Goal: Task Accomplishment & Management: Complete application form

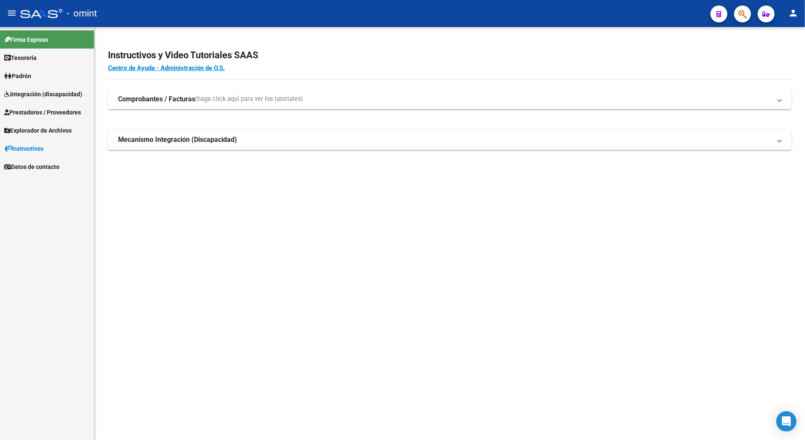
click at [46, 113] on span "Prestadores / Proveedores" at bounding box center [42, 112] width 77 height 9
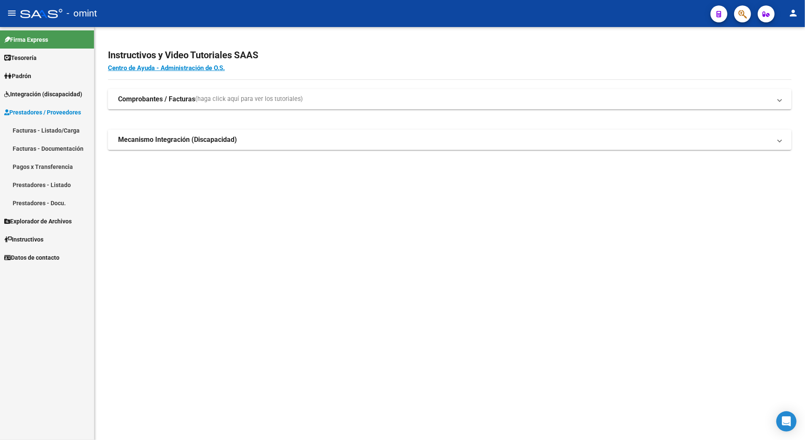
click at [66, 130] on link "Facturas - Listado/Carga" at bounding box center [47, 130] width 94 height 18
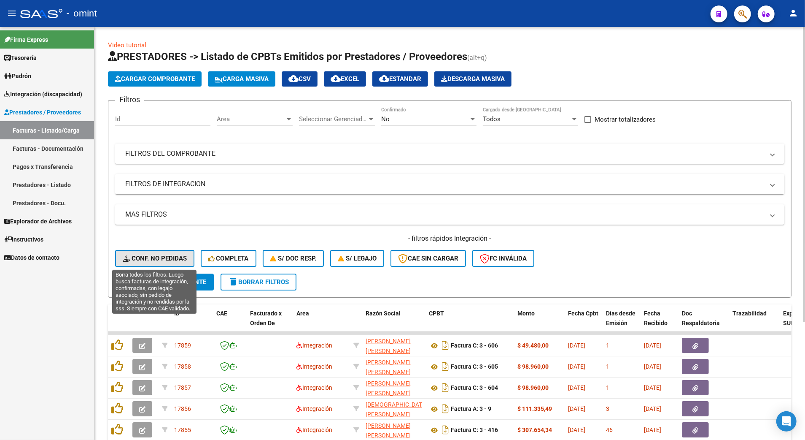
click at [166, 257] on span "Conf. no pedidas" at bounding box center [155, 258] width 64 height 8
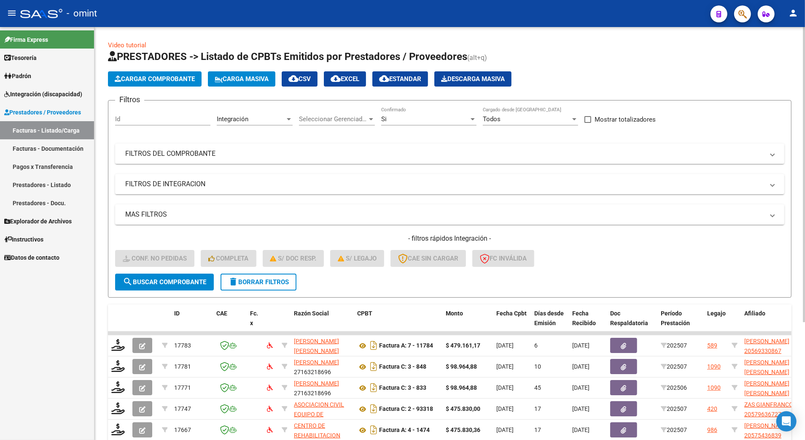
click at [151, 123] on div "Id" at bounding box center [162, 116] width 95 height 18
type input "15116"
click at [181, 280] on span "search Buscar Comprobante" at bounding box center [165, 282] width 84 height 8
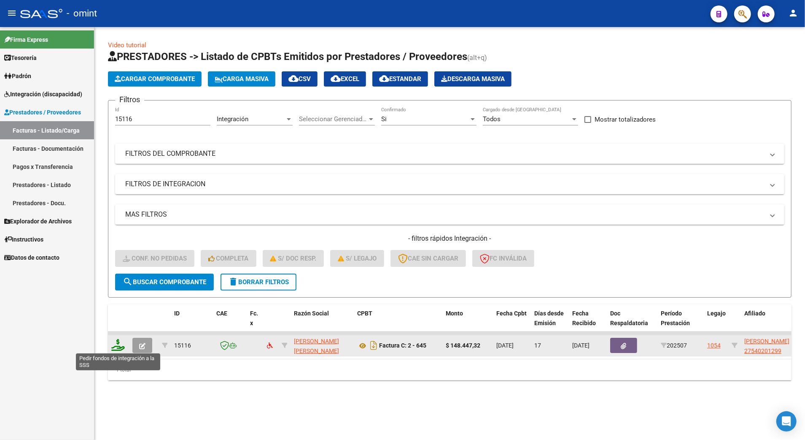
click at [117, 343] on icon at bounding box center [117, 345] width 13 height 12
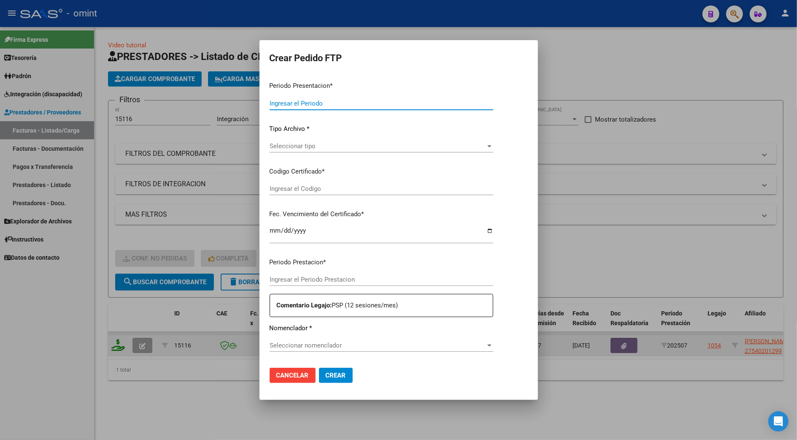
type input "202507"
type input "$ 148.447,32"
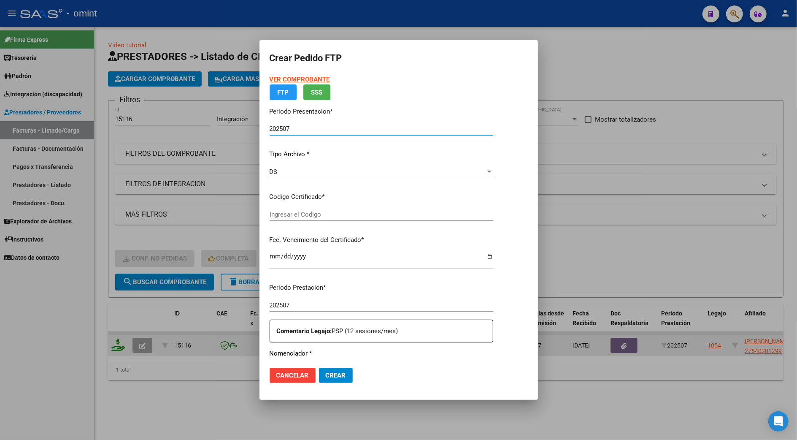
type input "4301351237"
type input "[DATE]"
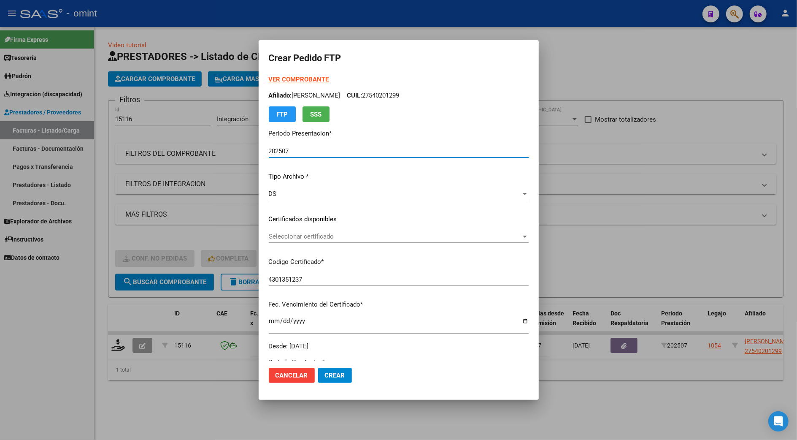
click at [303, 238] on span "Seleccionar certificado" at bounding box center [395, 236] width 252 height 8
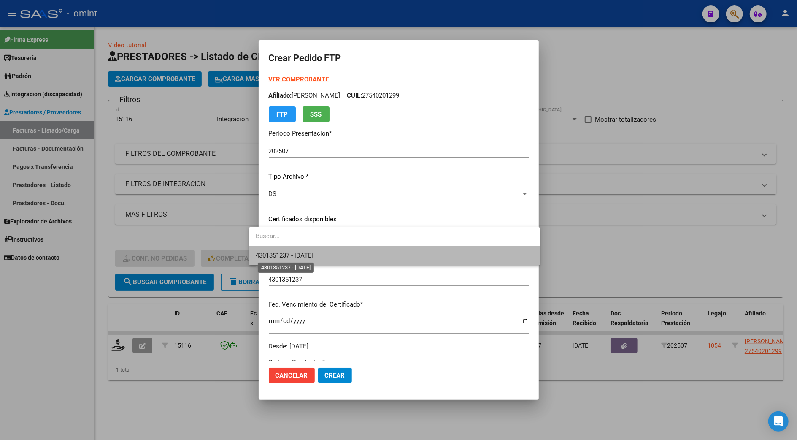
click at [301, 257] on span "4301351237 - [DATE]" at bounding box center [285, 255] width 58 height 8
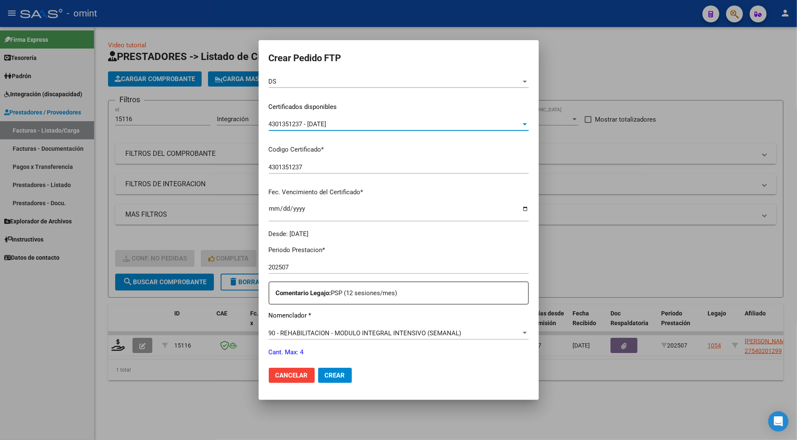
scroll to position [279, 0]
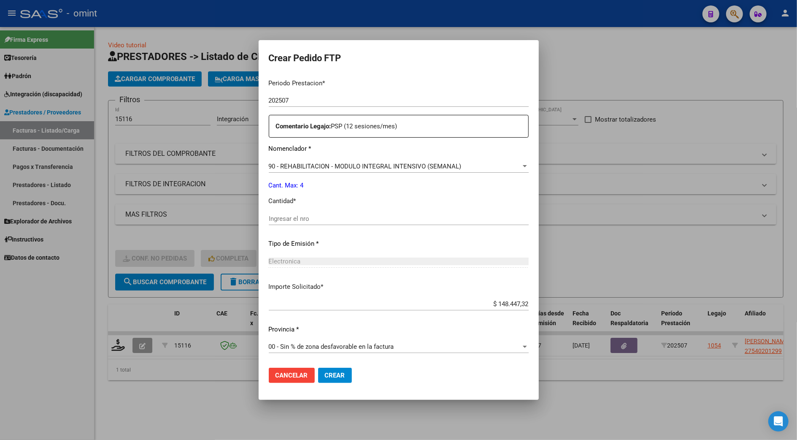
click at [269, 208] on div "Periodo Prestacion * 202507 Ingresar el Periodo Prestacion Comentario Legajo: P…" at bounding box center [399, 216] width 260 height 289
click at [269, 215] on input "Ingresar el nro" at bounding box center [399, 219] width 260 height 8
type input "4"
click at [326, 377] on span "Crear" at bounding box center [335, 375] width 20 height 8
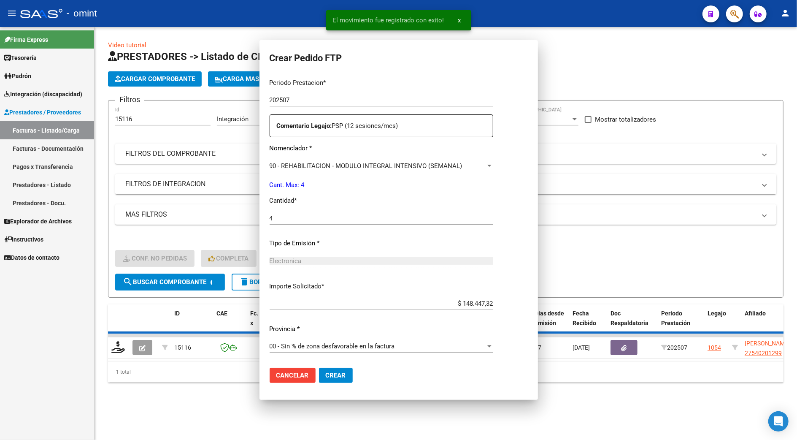
scroll to position [231, 0]
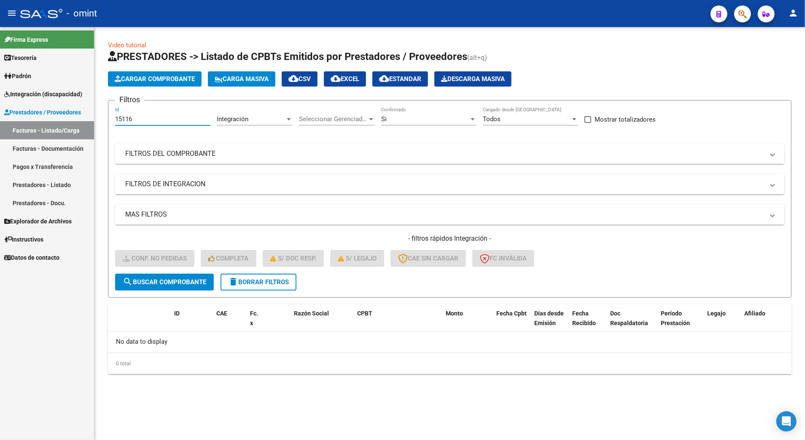
drag, startPoint x: 140, startPoint y: 119, endPoint x: 76, endPoint y: 117, distance: 64.1
click at [76, 117] on mat-sidenav-container "Firma Express Tesorería Extractos Procesados (csv) Extractos Originales (pdf) P…" at bounding box center [402, 233] width 805 height 413
type input "17023"
click at [190, 279] on span "search Buscar Comprobante" at bounding box center [165, 282] width 84 height 8
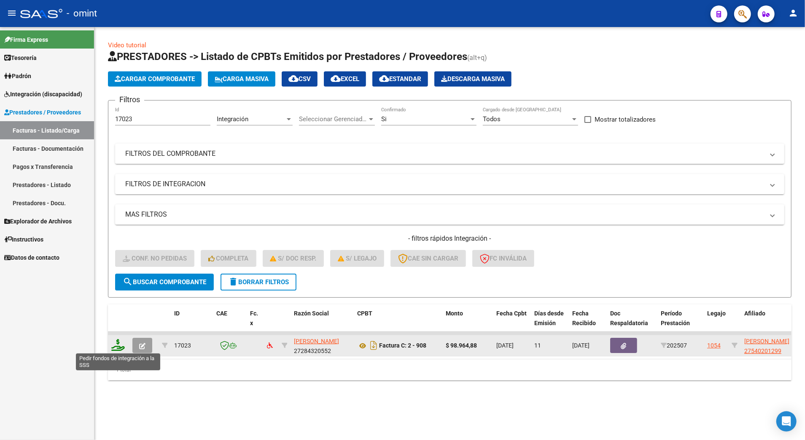
click at [119, 345] on icon at bounding box center [117, 345] width 13 height 12
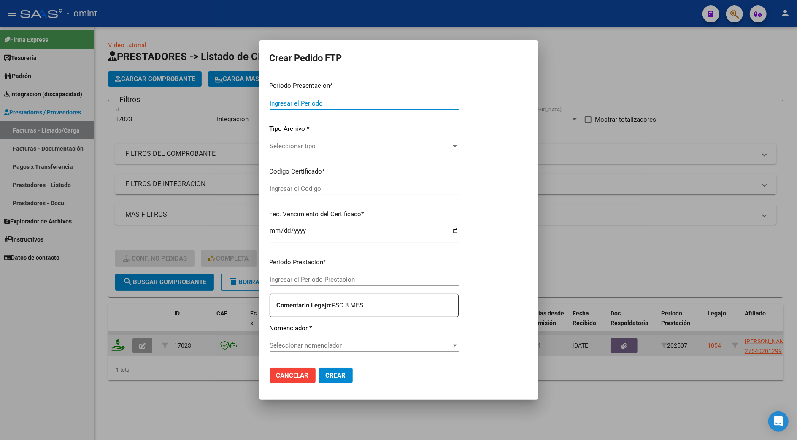
type input "202507"
type input "$ 98.964,88"
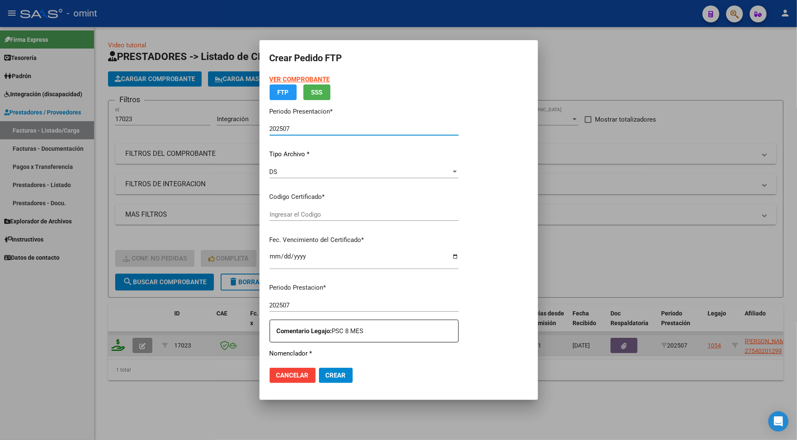
type input "4301351237"
type input "[DATE]"
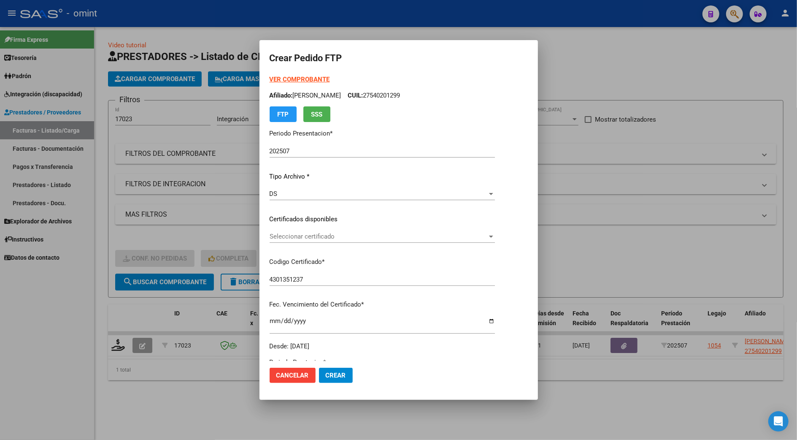
click at [289, 230] on div "Seleccionar certificado Seleccionar certificado" at bounding box center [382, 236] width 225 height 13
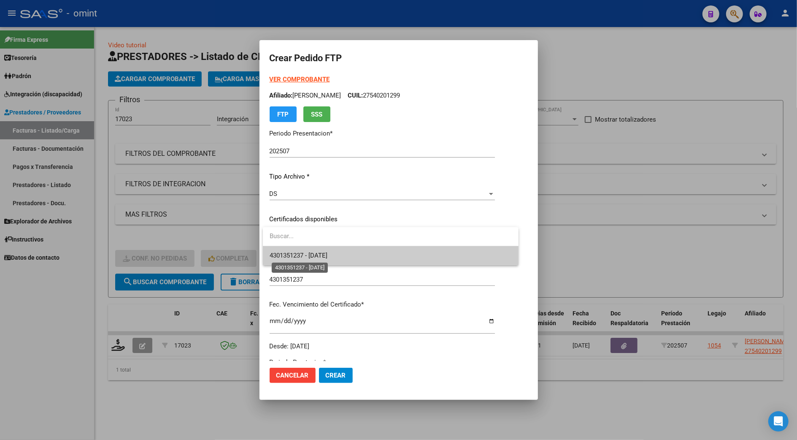
click at [299, 251] on span "4301351237 - [DATE]" at bounding box center [299, 255] width 58 height 8
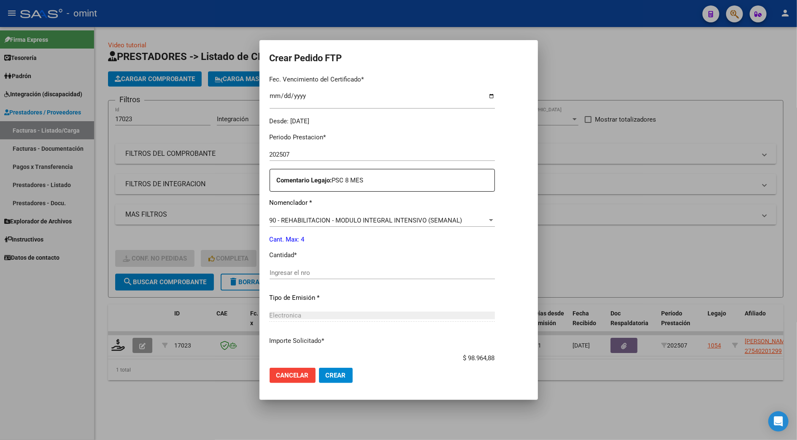
scroll to position [279, 0]
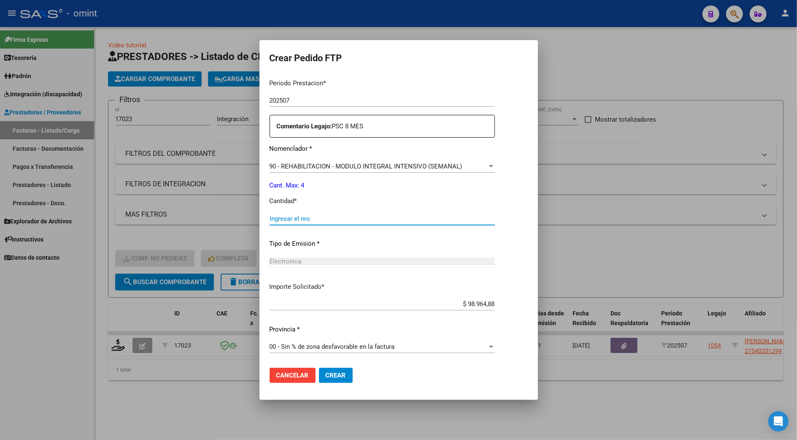
click at [276, 219] on input "Ingresar el nro" at bounding box center [382, 219] width 225 height 8
type input "4"
click at [319, 367] on button "Crear" at bounding box center [336, 374] width 34 height 15
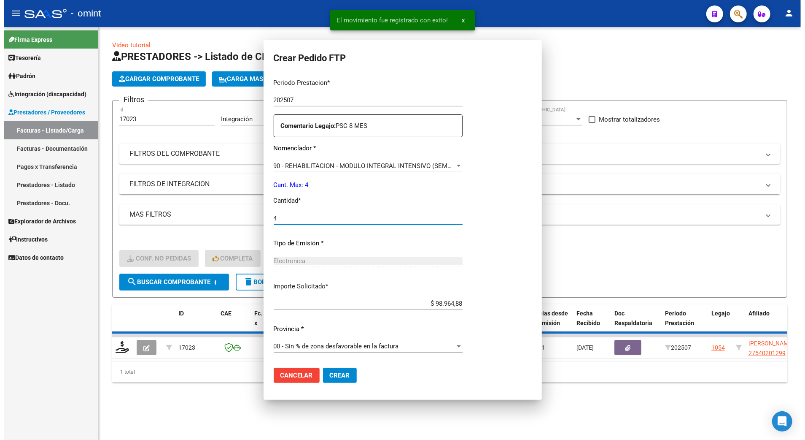
scroll to position [231, 0]
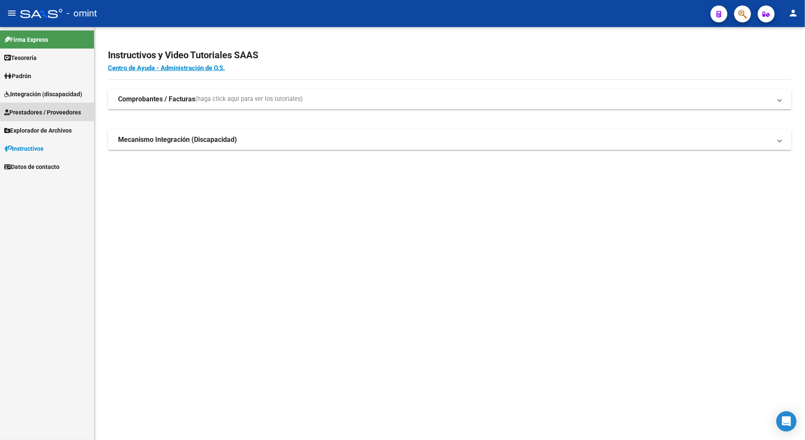
click at [41, 110] on span "Prestadores / Proveedores" at bounding box center [42, 112] width 77 height 9
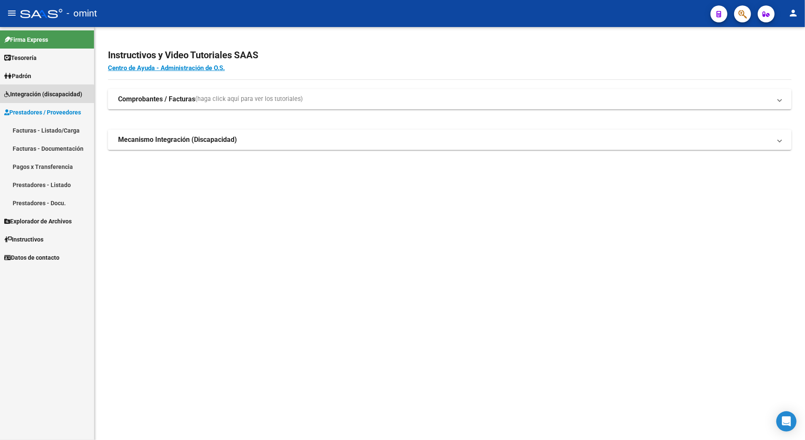
click at [46, 94] on span "Integración (discapacidad)" at bounding box center [43, 93] width 78 height 9
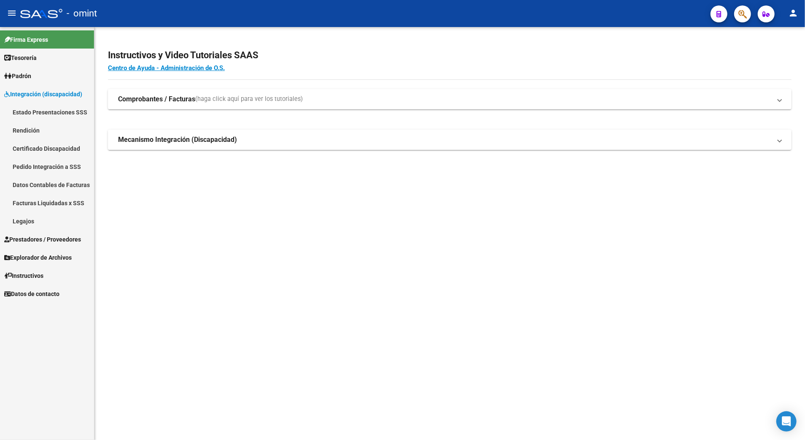
click at [28, 224] on link "Legajos" at bounding box center [47, 221] width 94 height 18
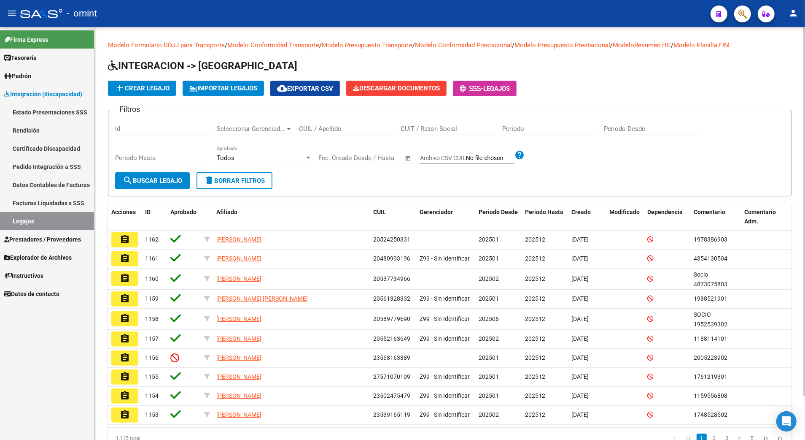
click at [321, 129] on input "CUIL / Apellido" at bounding box center [346, 129] width 95 height 8
paste input "55365462"
type input "23553654629"
click at [162, 180] on span "search Buscar Legajo" at bounding box center [152, 181] width 59 height 8
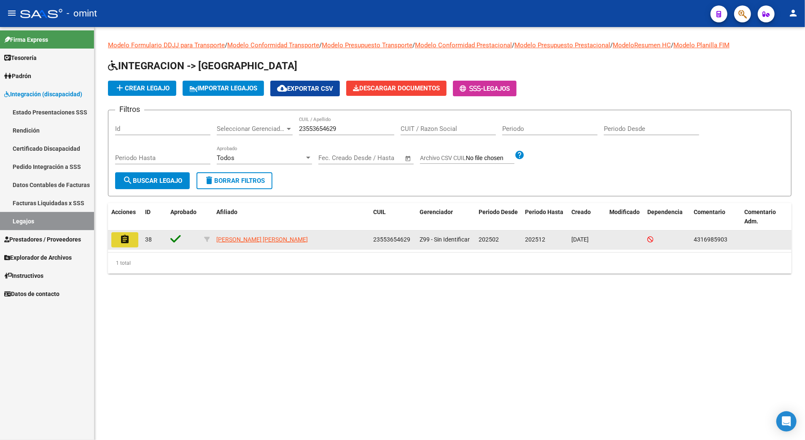
click at [127, 242] on mat-icon "assignment" at bounding box center [125, 239] width 10 height 10
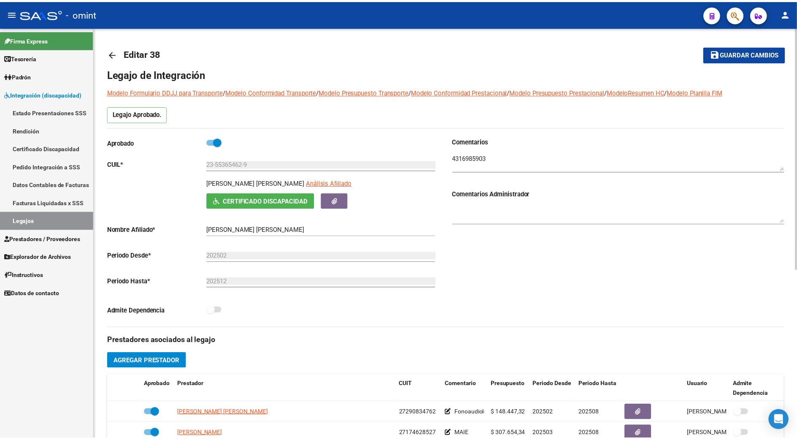
scroll to position [169, 0]
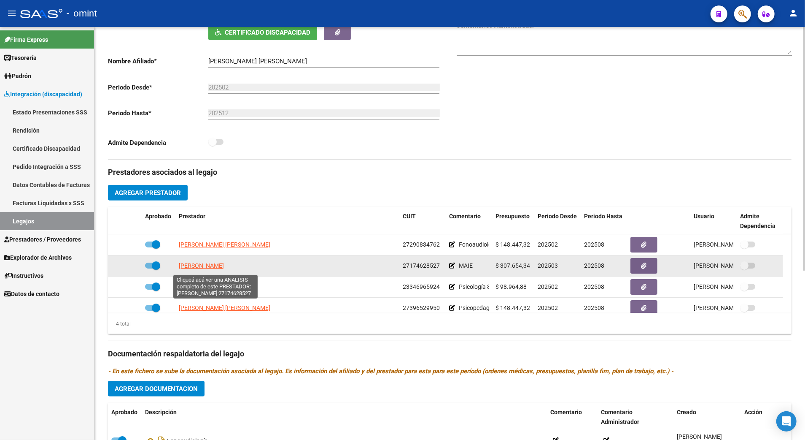
click at [224, 265] on span "PALACIOS MABEL SANDRA" at bounding box center [201, 265] width 45 height 7
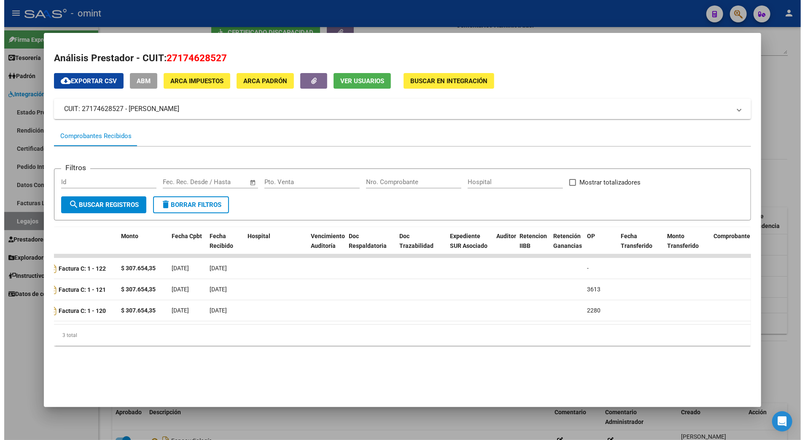
scroll to position [0, 0]
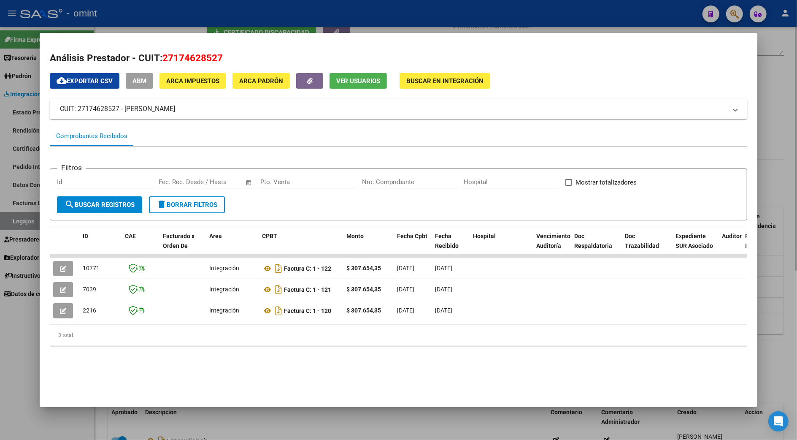
click at [772, 192] on div at bounding box center [398, 220] width 797 height 440
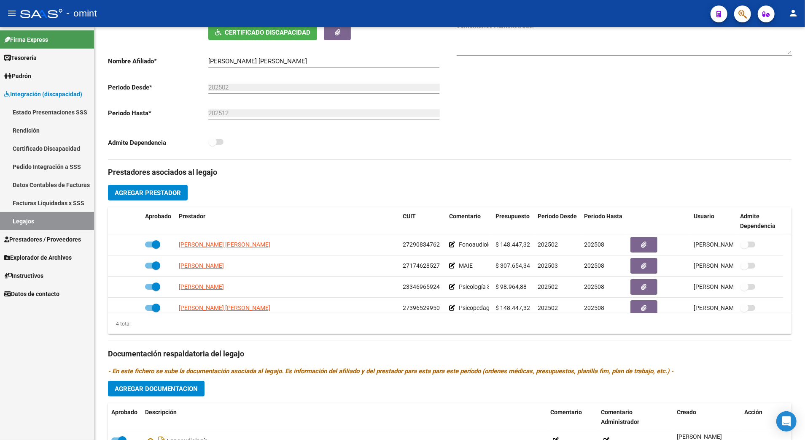
click at [22, 220] on link "Legajos" at bounding box center [47, 221] width 94 height 18
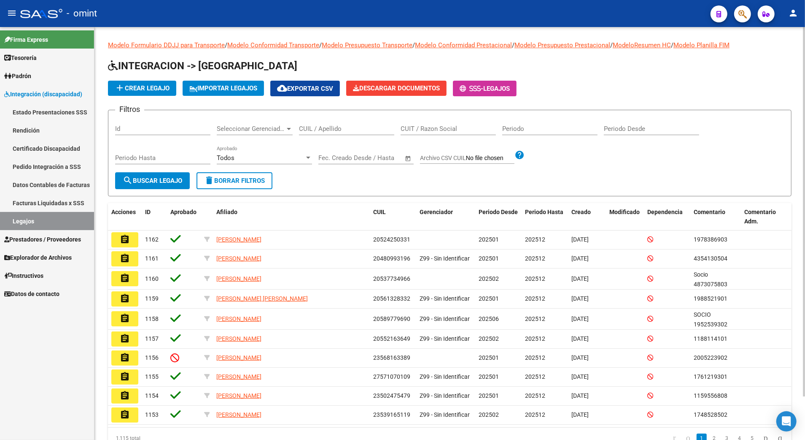
click at [323, 133] on div "CUIL / Apellido" at bounding box center [346, 126] width 95 height 18
click at [324, 127] on input "CUIL / Apellido" at bounding box center [346, 129] width 95 height 8
click at [159, 184] on button "search Buscar Legajo" at bounding box center [152, 180] width 75 height 17
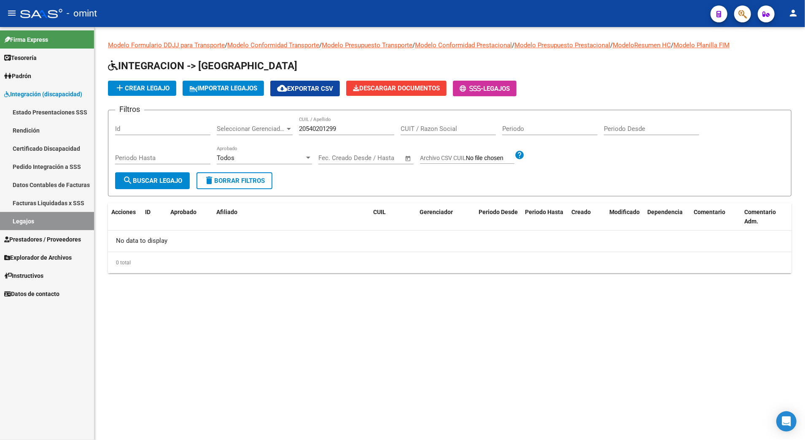
click at [306, 125] on input "20540201299" at bounding box center [346, 129] width 95 height 8
type input "27540201299"
click at [161, 180] on span "search Buscar Legajo" at bounding box center [152, 181] width 59 height 8
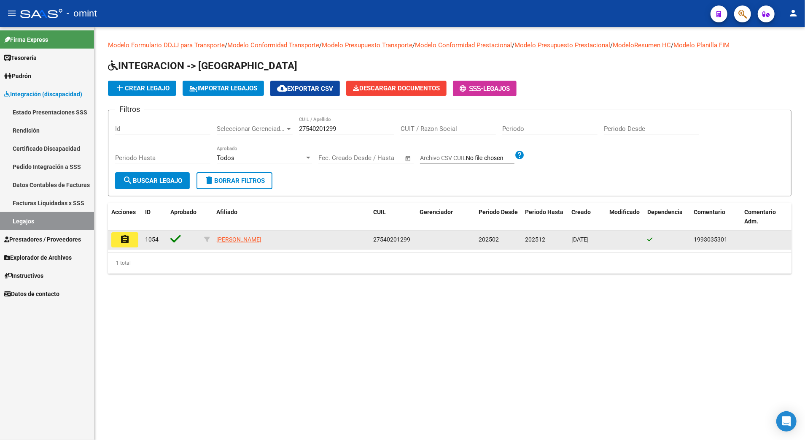
click at [127, 235] on mat-icon "assignment" at bounding box center [125, 239] width 10 height 10
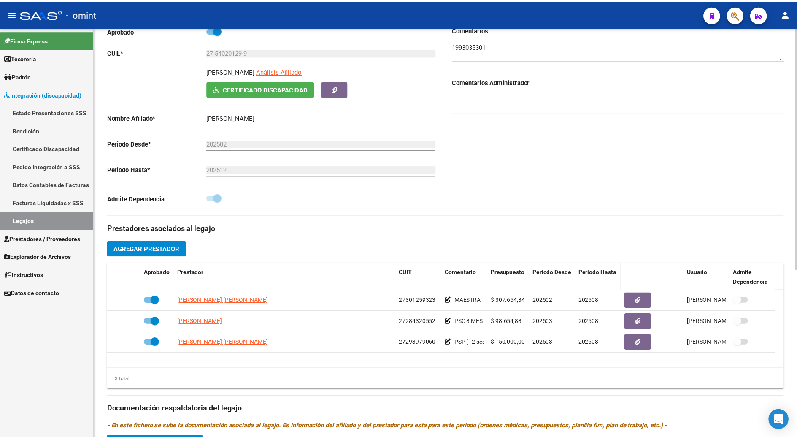
scroll to position [169, 0]
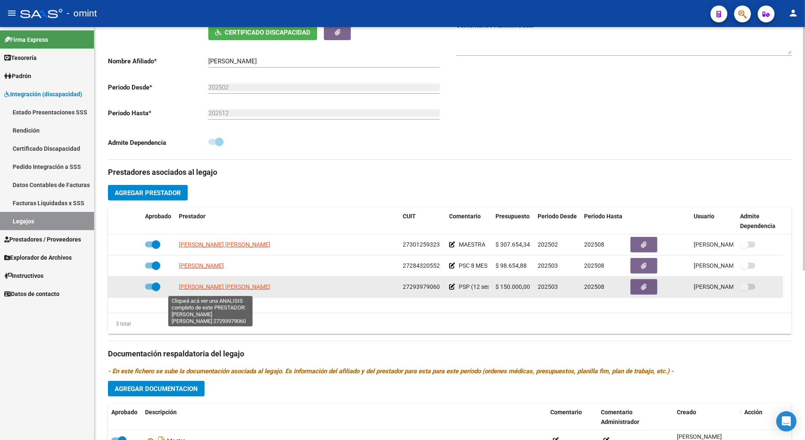
click at [204, 289] on span "[PERSON_NAME] [PERSON_NAME]" at bounding box center [225, 286] width 92 height 7
type textarea "27293979060"
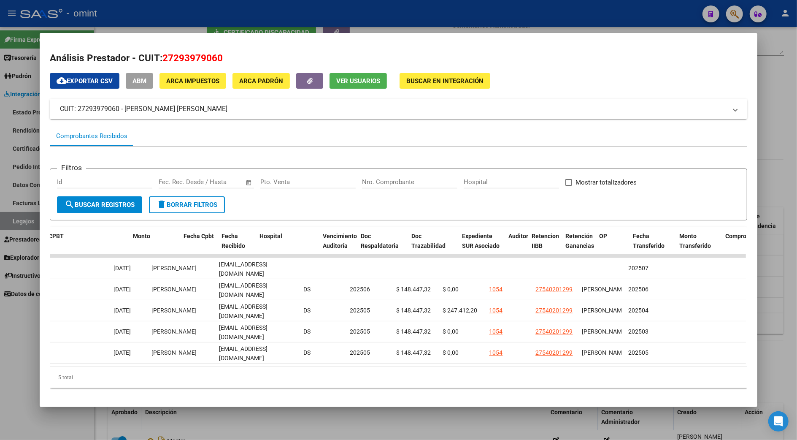
scroll to position [0, 0]
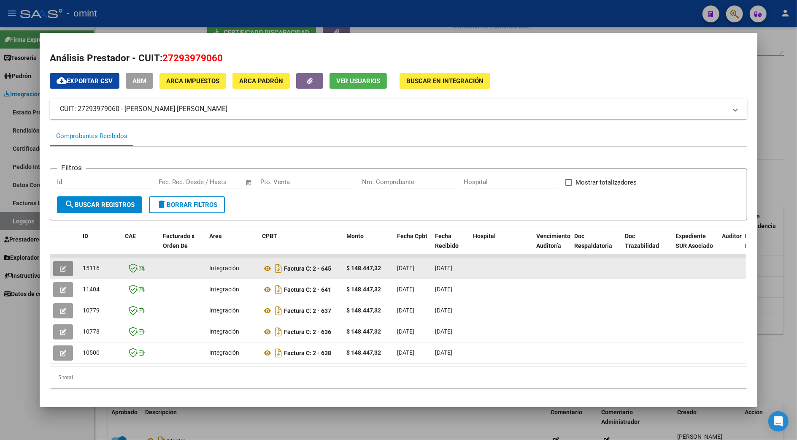
click at [60, 266] on icon "button" at bounding box center [63, 268] width 6 height 6
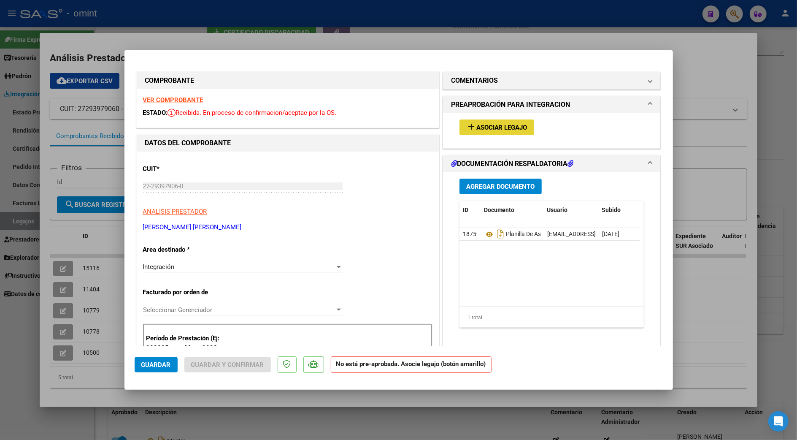
click at [504, 125] on span "Asociar Legajo" at bounding box center [501, 128] width 51 height 8
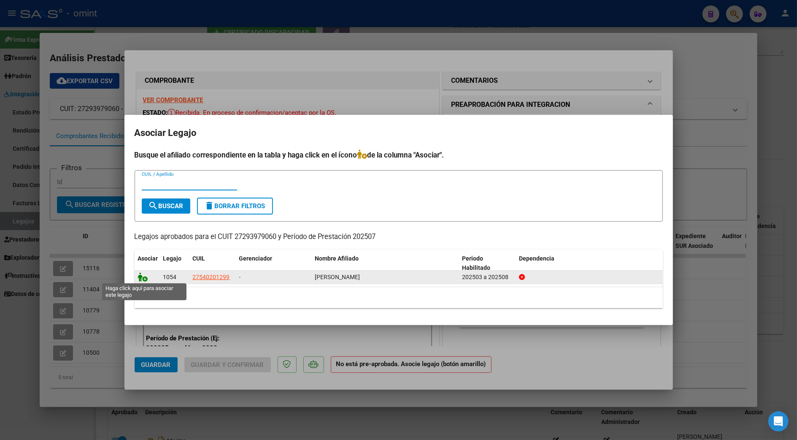
click at [144, 278] on icon at bounding box center [143, 276] width 10 height 9
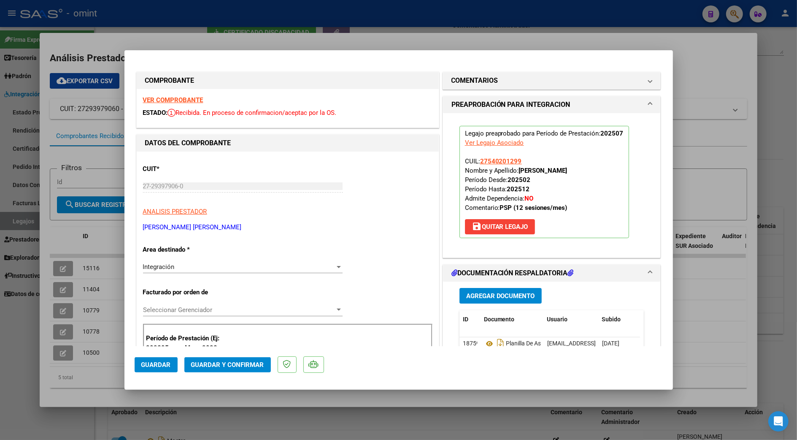
drag, startPoint x: 235, startPoint y: 364, endPoint x: 624, endPoint y: 364, distance: 388.9
click at [626, 364] on mat-dialog-actions "Guardar Guardar y Confirmar" at bounding box center [399, 362] width 528 height 33
click at [484, 343] on icon at bounding box center [489, 343] width 11 height 10
click at [244, 362] on span "Guardar y Confirmar" at bounding box center [227, 365] width 73 height 8
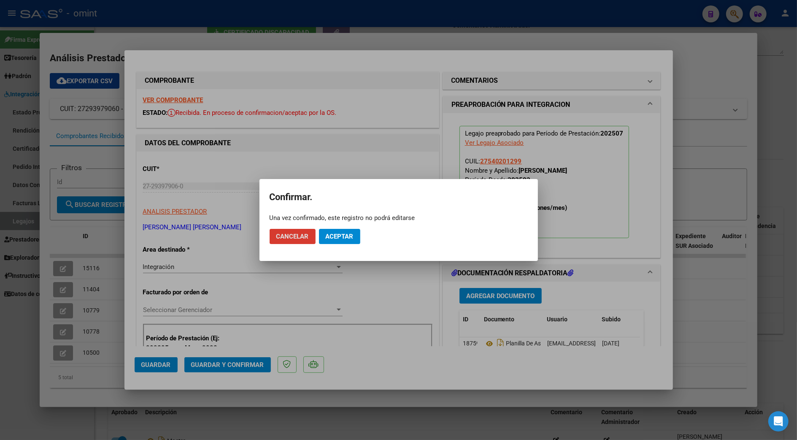
click at [343, 235] on span "Aceptar" at bounding box center [340, 236] width 28 height 8
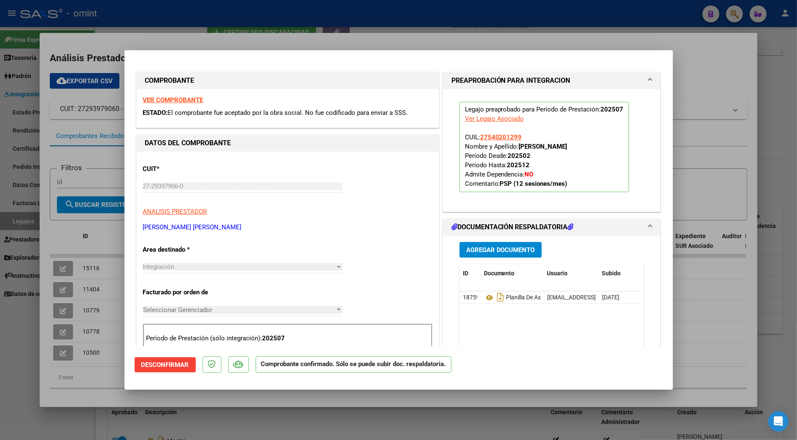
click at [696, 68] on div at bounding box center [398, 220] width 797 height 440
type input "$ 0,00"
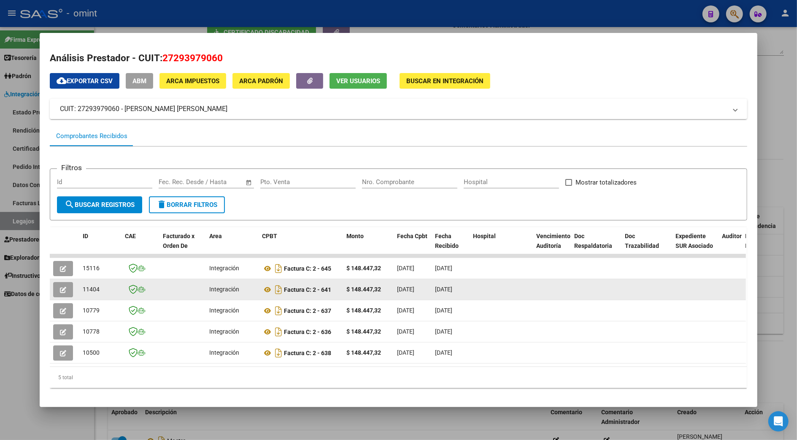
click at [60, 286] on icon "button" at bounding box center [63, 289] width 6 height 6
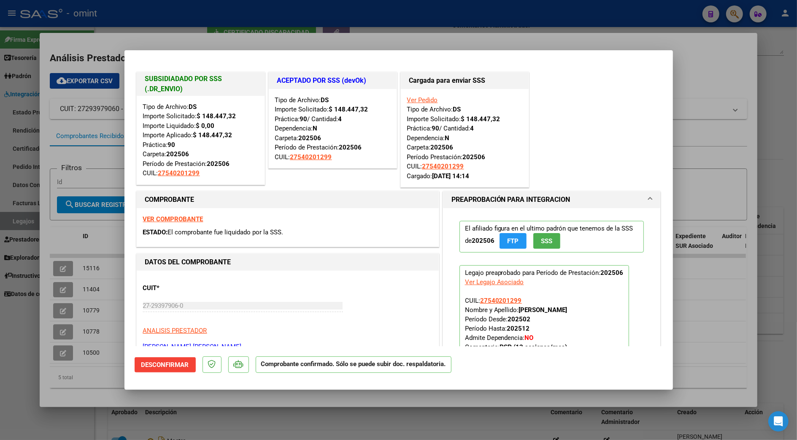
click at [718, 62] on div at bounding box center [398, 220] width 797 height 440
type input "$ 0,00"
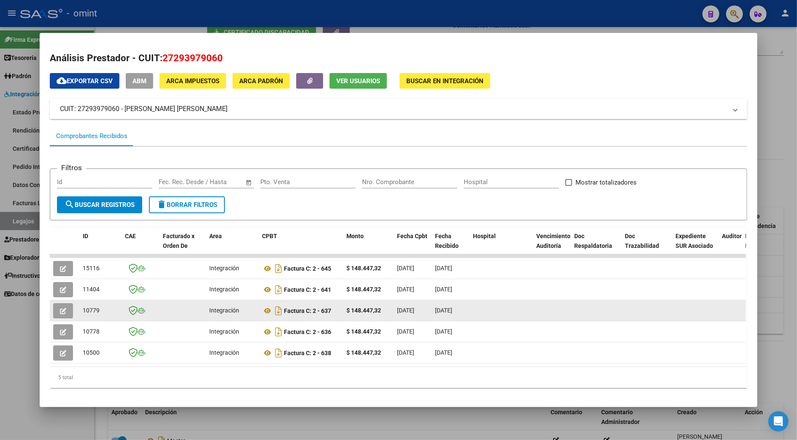
click at [62, 308] on icon "button" at bounding box center [63, 311] width 6 height 6
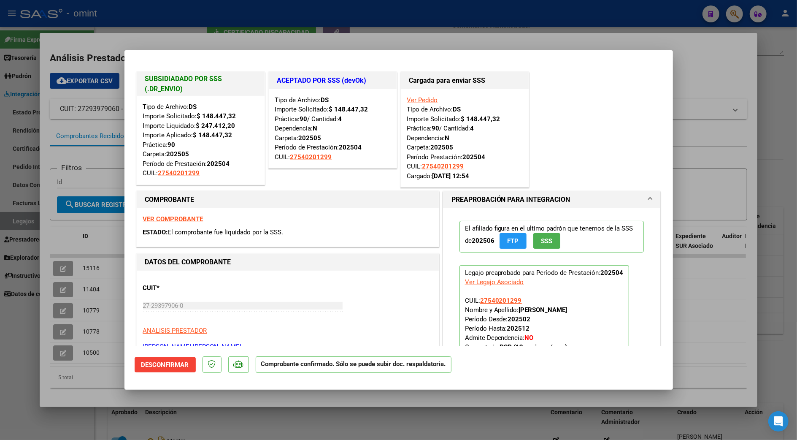
click at [718, 57] on div at bounding box center [398, 220] width 797 height 440
type input "$ 0,00"
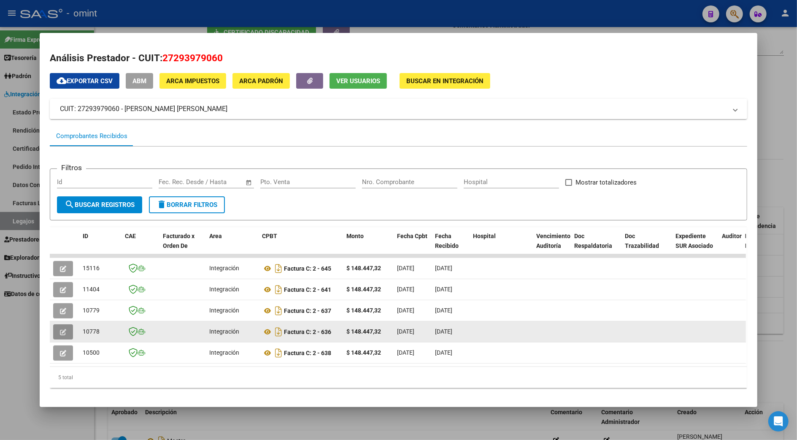
click at [60, 329] on icon "button" at bounding box center [63, 332] width 6 height 6
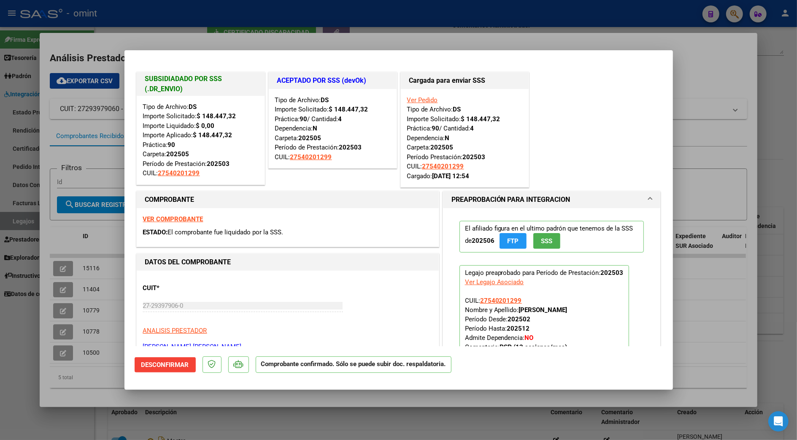
click at [706, 60] on div at bounding box center [398, 220] width 797 height 440
type input "$ 0,00"
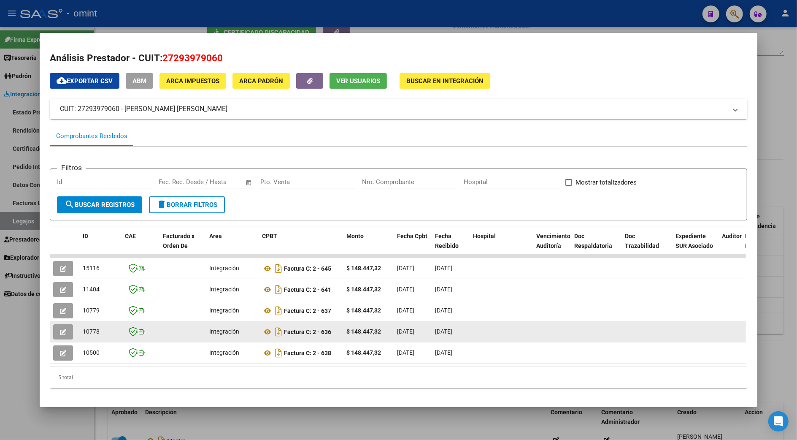
click at [64, 329] on button "button" at bounding box center [63, 331] width 20 height 15
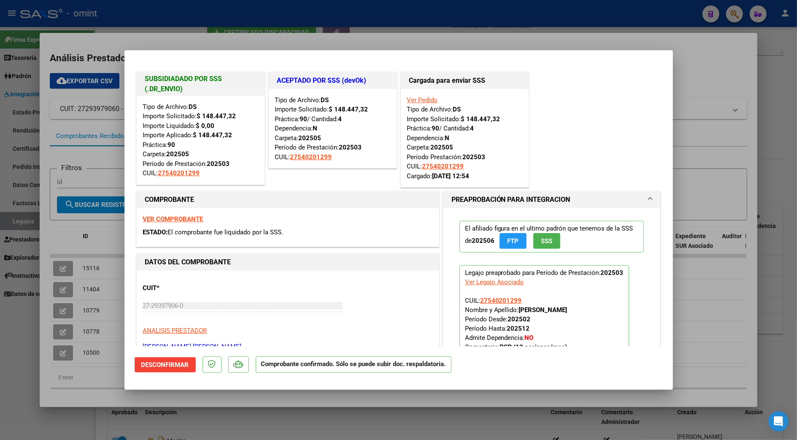
click at [707, 46] on div at bounding box center [398, 220] width 797 height 440
type input "$ 0,00"
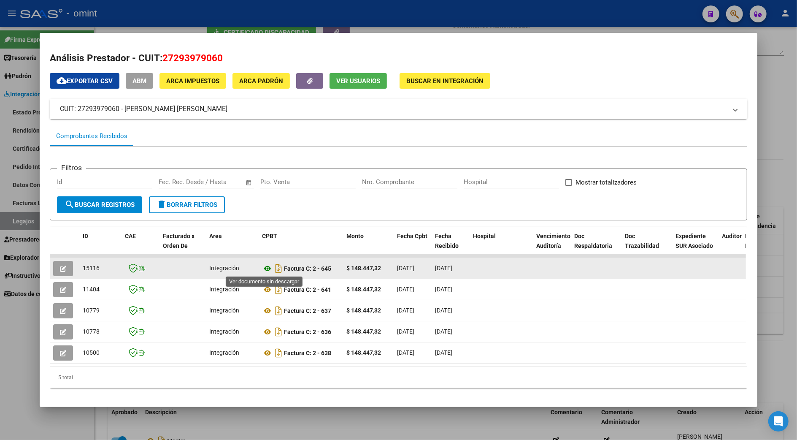
click at [262, 266] on icon at bounding box center [267, 268] width 11 height 10
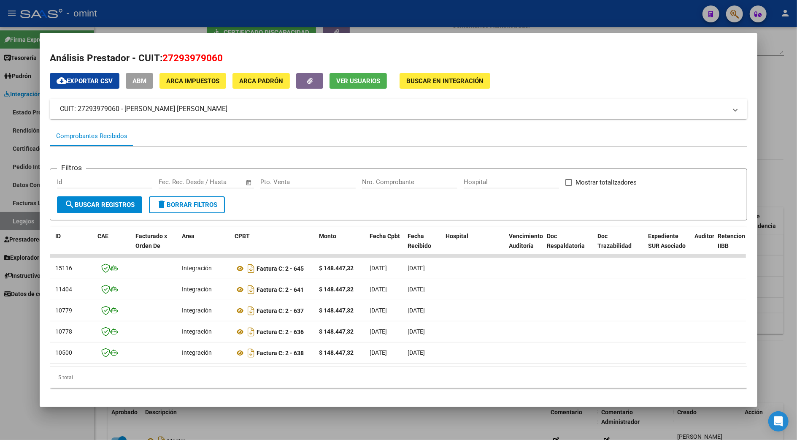
scroll to position [0, 30]
click at [775, 92] on div at bounding box center [398, 220] width 797 height 440
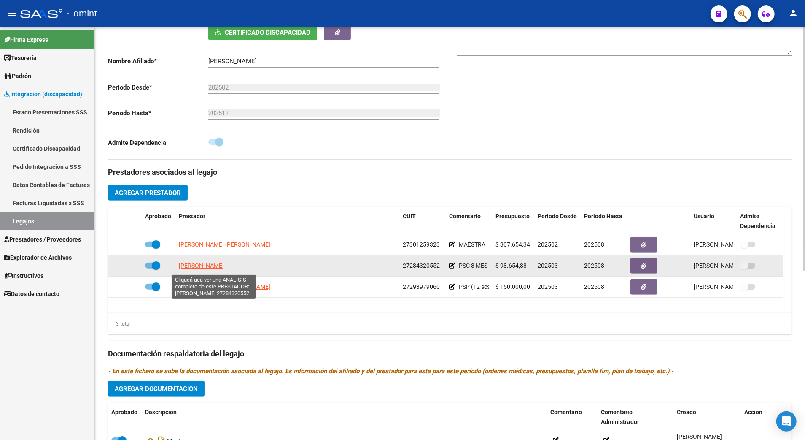
click at [197, 269] on span "[PERSON_NAME]" at bounding box center [201, 265] width 45 height 7
type textarea "27284320552"
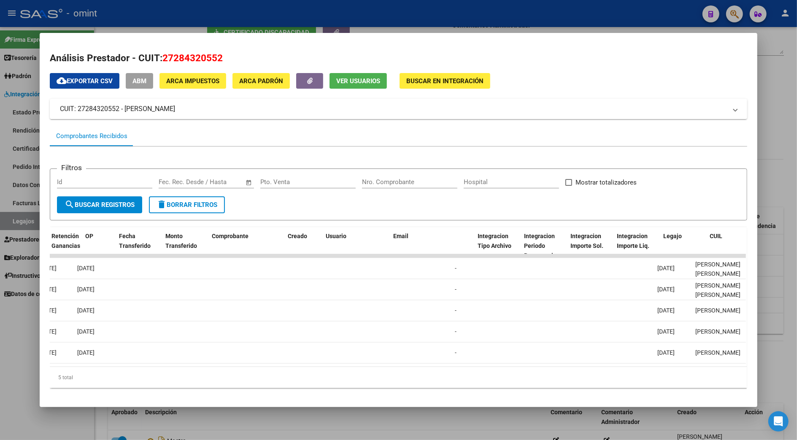
scroll to position [0, 0]
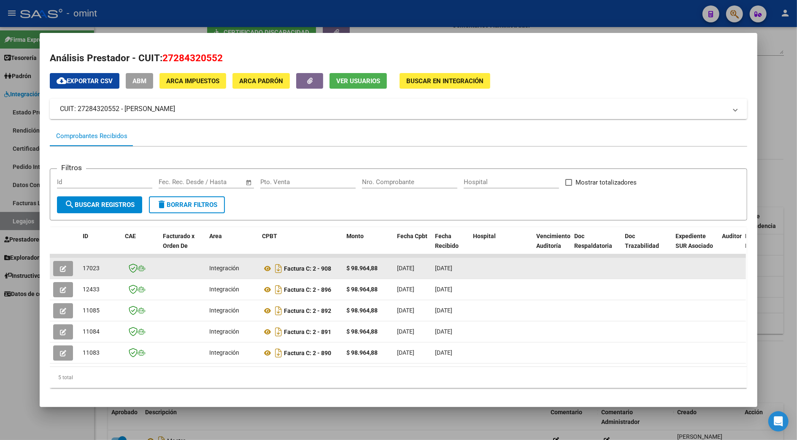
click at [60, 267] on icon "button" at bounding box center [63, 268] width 6 height 6
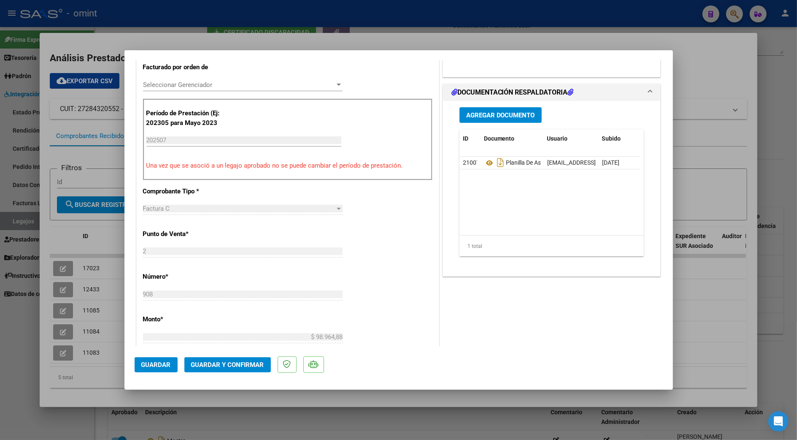
scroll to position [112, 0]
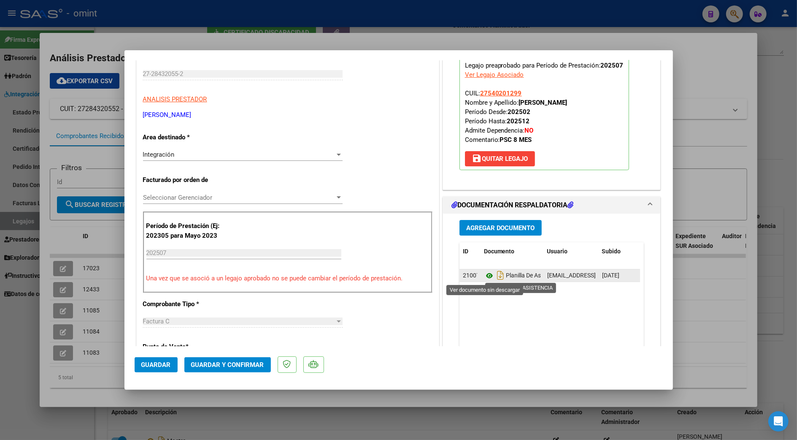
click at [485, 275] on icon at bounding box center [489, 275] width 11 height 10
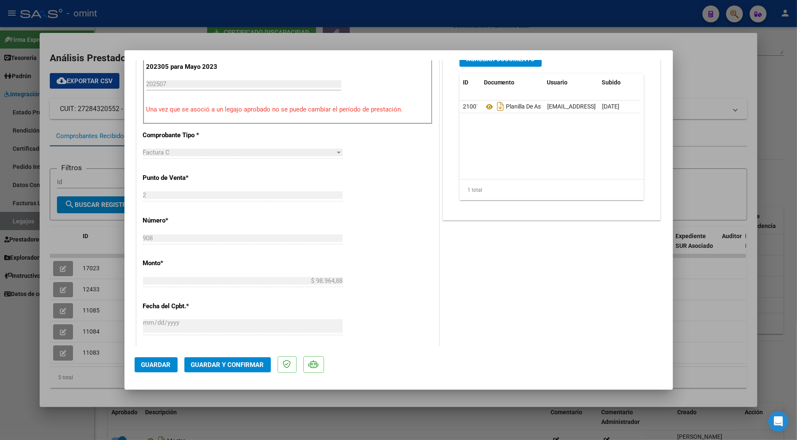
scroll to position [337, 0]
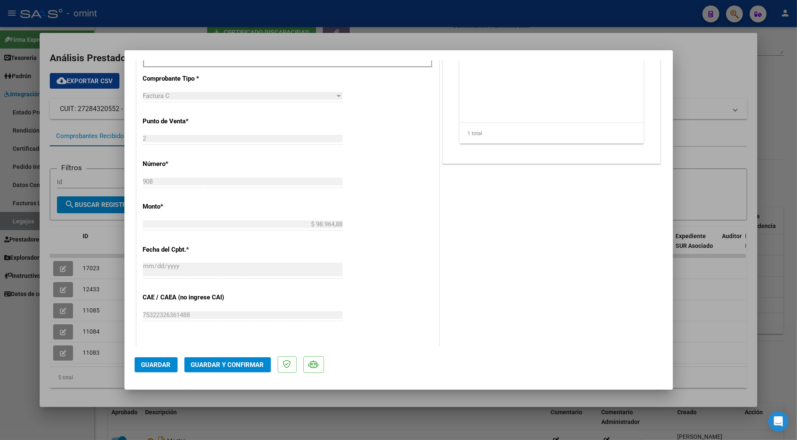
click at [242, 363] on span "Guardar y Confirmar" at bounding box center [227, 365] width 73 height 8
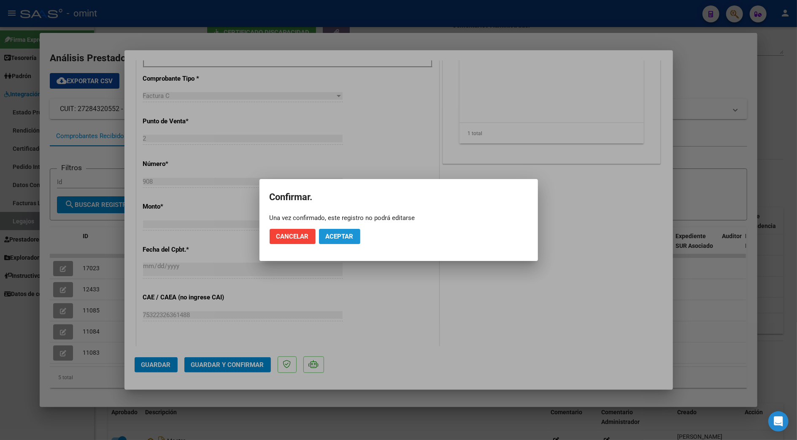
click at [343, 233] on span "Aceptar" at bounding box center [340, 236] width 28 height 8
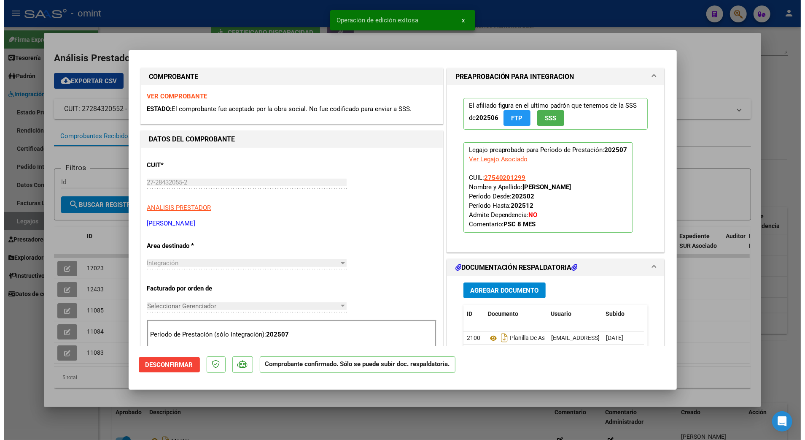
scroll to position [0, 0]
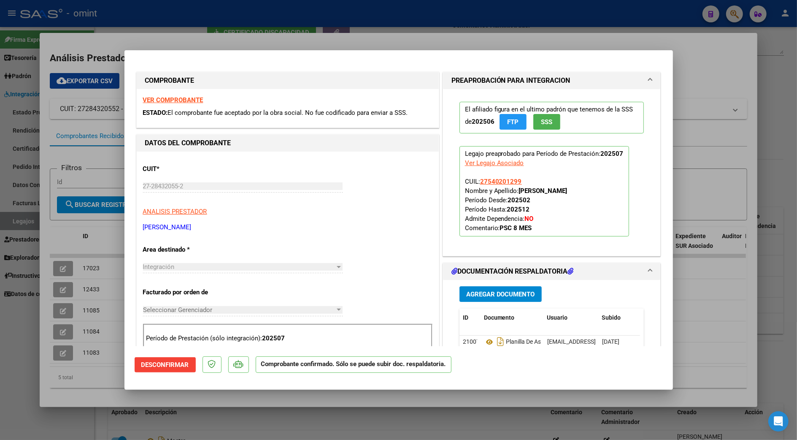
click at [709, 49] on div at bounding box center [398, 220] width 797 height 440
type input "$ 0,00"
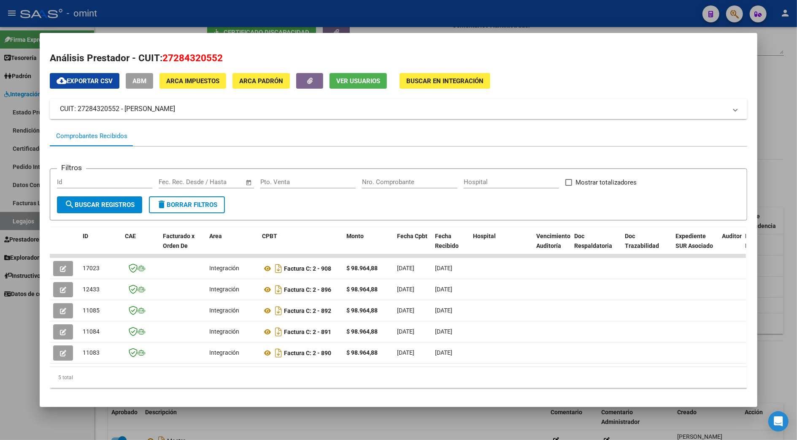
click at [773, 73] on div at bounding box center [398, 220] width 797 height 440
